Goal: Transaction & Acquisition: Purchase product/service

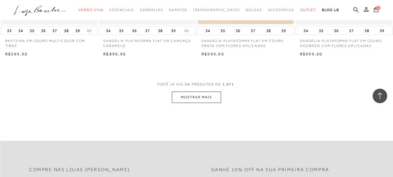
scroll to position [1106, 0]
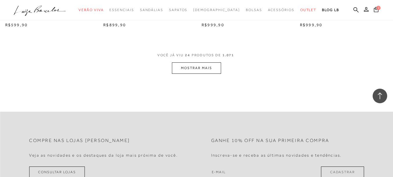
click at [202, 65] on button "MOSTRAR MAIS" at bounding box center [196, 67] width 49 height 11
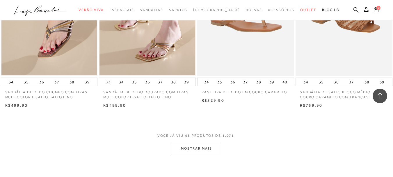
scroll to position [2183, 0]
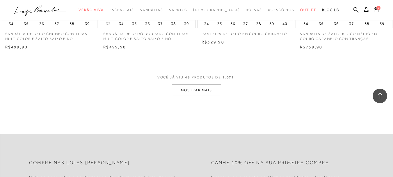
click at [198, 88] on button "MOSTRAR MAIS" at bounding box center [196, 89] width 49 height 11
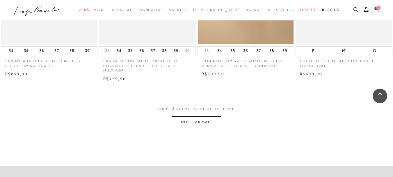
scroll to position [3319, 0]
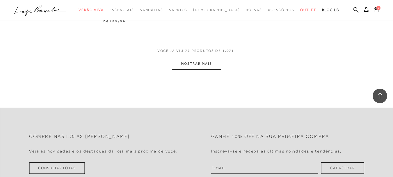
click at [194, 62] on button "MOSTRAR MAIS" at bounding box center [196, 63] width 49 height 11
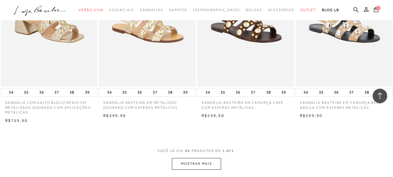
scroll to position [4367, 0]
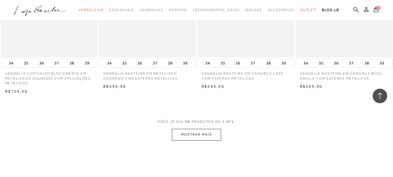
click at [203, 129] on button "MOSTRAR MAIS" at bounding box center [196, 134] width 49 height 11
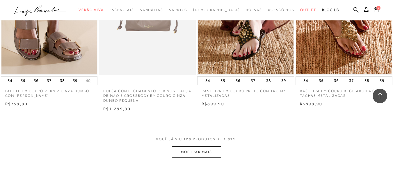
scroll to position [5531, 0]
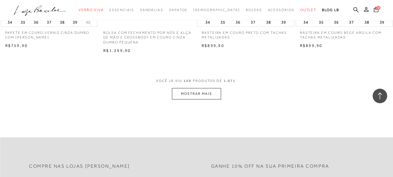
click at [204, 88] on button "MOSTRAR MAIS" at bounding box center [196, 93] width 49 height 11
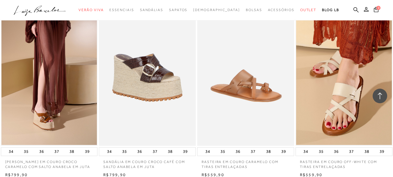
scroll to position [6637, 0]
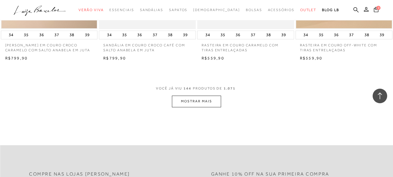
click at [204, 95] on button "MOSTRAR MAIS" at bounding box center [196, 100] width 49 height 11
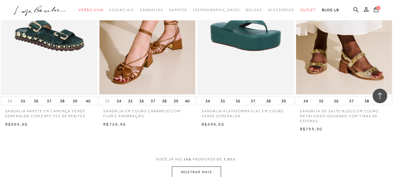
scroll to position [7714, 0]
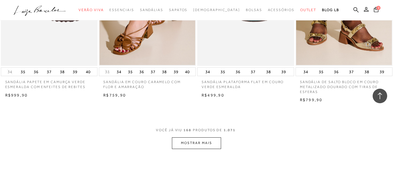
click at [204, 137] on button "MOSTRAR MAIS" at bounding box center [196, 142] width 49 height 11
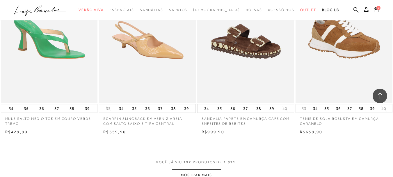
scroll to position [8879, 0]
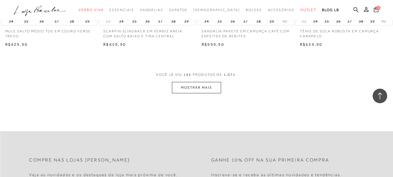
click at [194, 82] on button "MOSTRAR MAIS" at bounding box center [196, 87] width 49 height 11
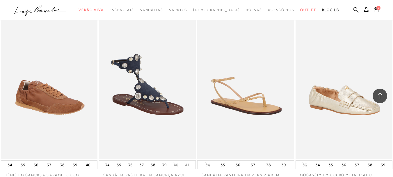
scroll to position [9956, 0]
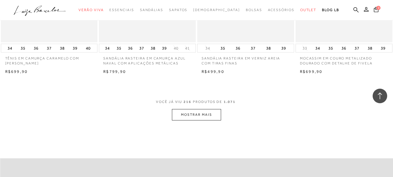
click at [206, 109] on button "MOSTRAR MAIS" at bounding box center [196, 114] width 49 height 11
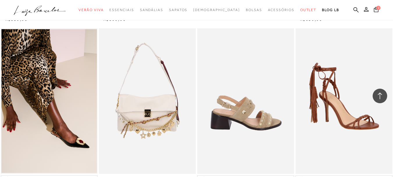
scroll to position [10625, 0]
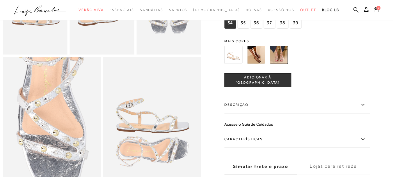
scroll to position [262, 0]
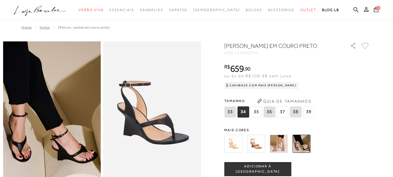
click at [235, 147] on img at bounding box center [233, 143] width 18 height 18
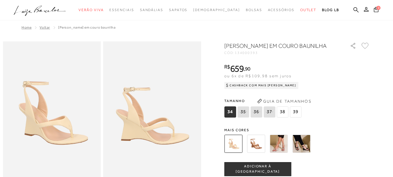
click at [259, 150] on img at bounding box center [256, 143] width 18 height 18
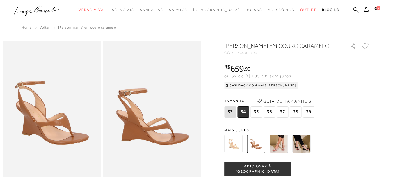
click at [283, 150] on img at bounding box center [279, 143] width 18 height 18
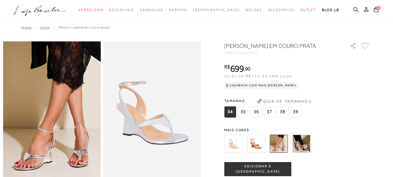
click at [302, 151] on img at bounding box center [302, 143] width 18 height 18
